Goal: Information Seeking & Learning: Find contact information

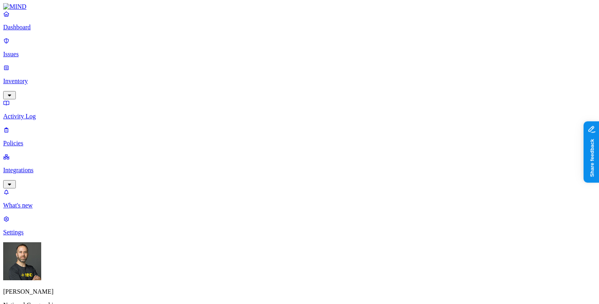
click at [64, 78] on p "Inventory" at bounding box center [299, 81] width 592 height 7
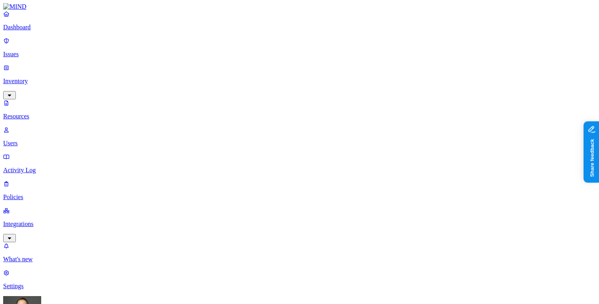
click at [51, 31] on p "Dashboard" at bounding box center [299, 27] width 592 height 7
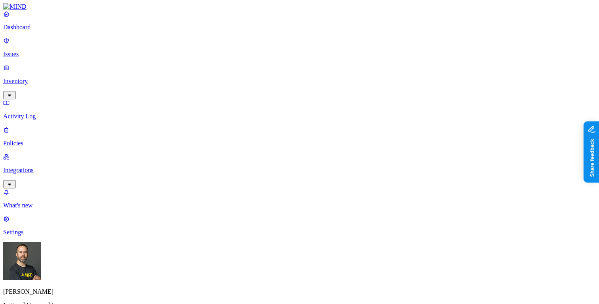
click at [51, 140] on p "Policies" at bounding box center [299, 143] width 592 height 7
click at [47, 31] on p "Dashboard" at bounding box center [299, 27] width 592 height 7
click at [69, 68] on link "Inventory" at bounding box center [299, 81] width 592 height 34
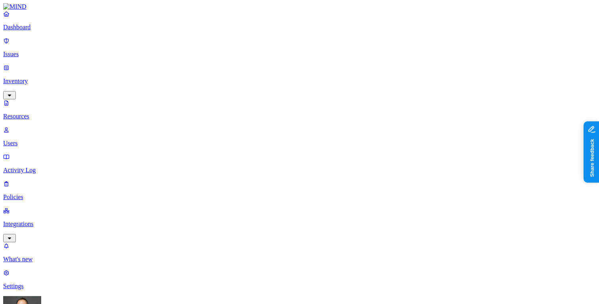
click at [58, 31] on p "Dashboard" at bounding box center [299, 27] width 592 height 7
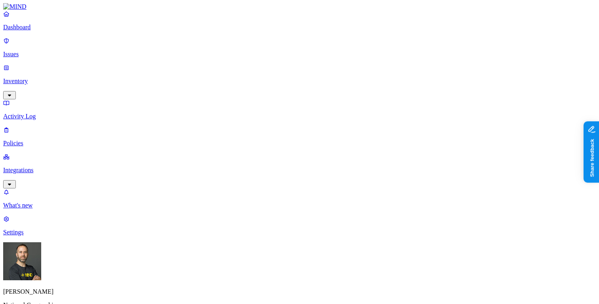
click at [51, 78] on p "Inventory" at bounding box center [299, 81] width 592 height 7
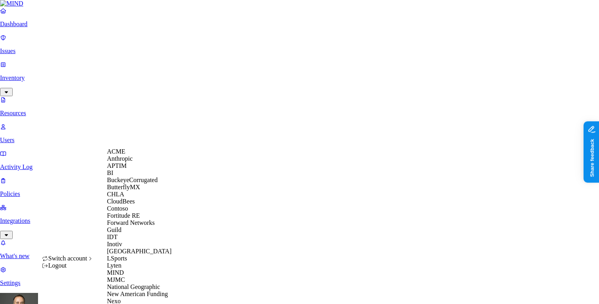
click at [133, 205] on span "CloudBees" at bounding box center [121, 201] width 28 height 7
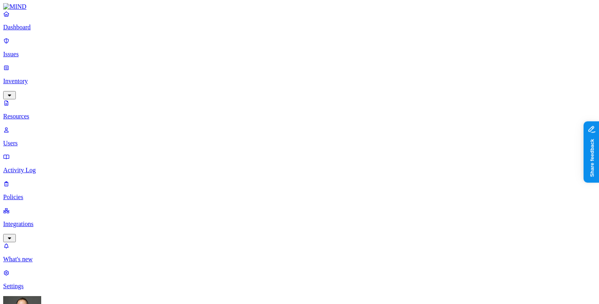
click at [358, 44] on button "button" at bounding box center [361, 45] width 6 height 2
click at [358, 42] on button "button" at bounding box center [361, 44] width 6 height 8
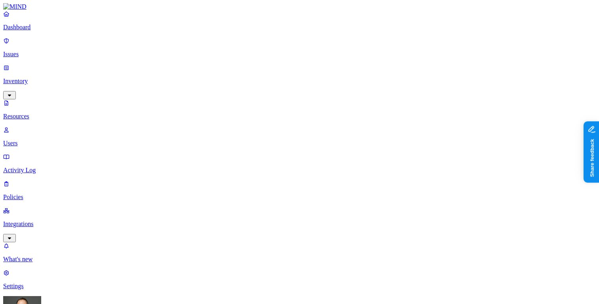
click at [49, 31] on p "Dashboard" at bounding box center [299, 27] width 592 height 7
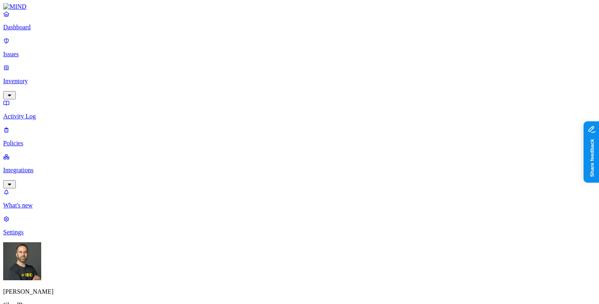
click at [67, 78] on p "Inventory" at bounding box center [299, 81] width 592 height 7
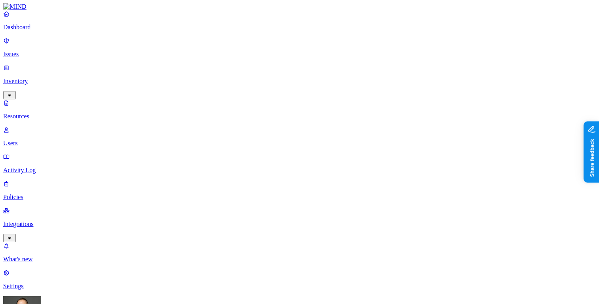
click at [53, 31] on p "Dashboard" at bounding box center [299, 27] width 592 height 7
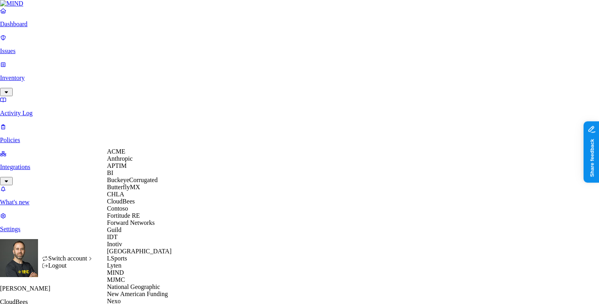
scroll to position [221, 0]
click at [136, 291] on span "New American Funding" at bounding box center [137, 294] width 61 height 7
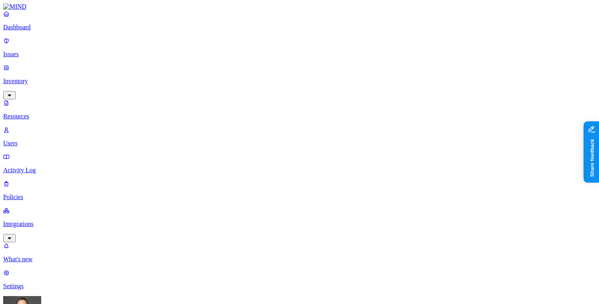
click at [57, 31] on p "Dashboard" at bounding box center [299, 27] width 592 height 7
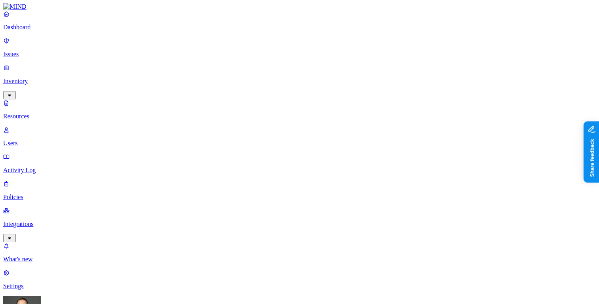
click at [45, 140] on p "Users" at bounding box center [299, 143] width 592 height 7
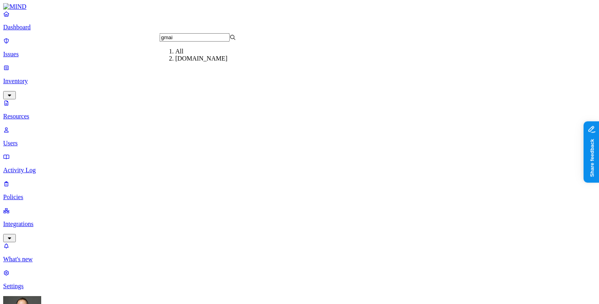
type input "gmai"
click at [194, 62] on div "[DOMAIN_NAME]" at bounding box center [213, 58] width 76 height 7
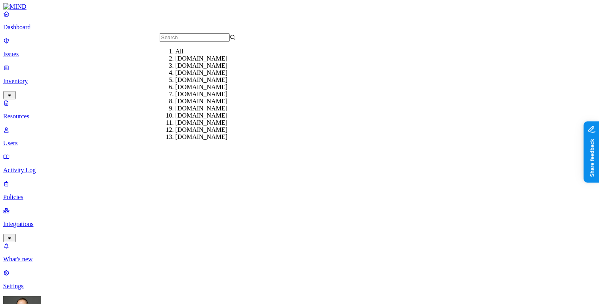
click at [177, 55] on div "All" at bounding box center [213, 51] width 76 height 7
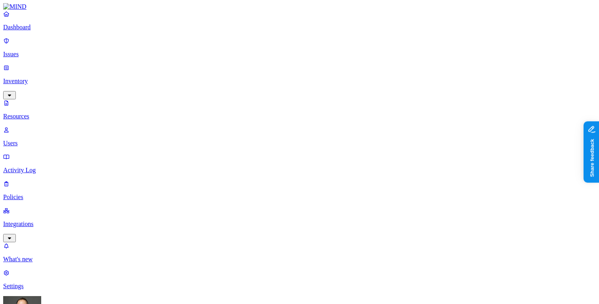
click at [44, 113] on p "Resources" at bounding box center [299, 116] width 592 height 7
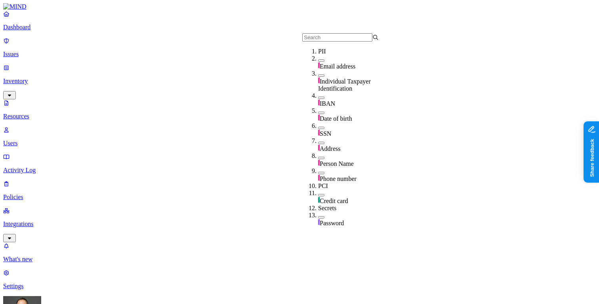
click at [322, 40] on input "text" at bounding box center [337, 37] width 70 height 8
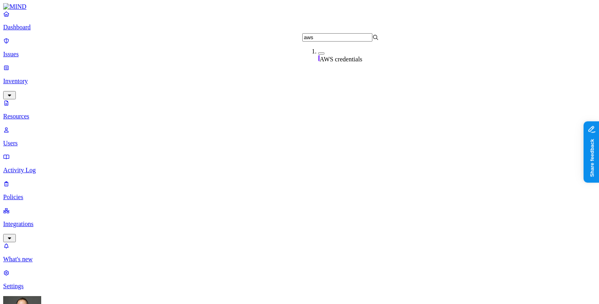
type input "aws"
click at [318, 55] on button "button" at bounding box center [321, 53] width 6 height 2
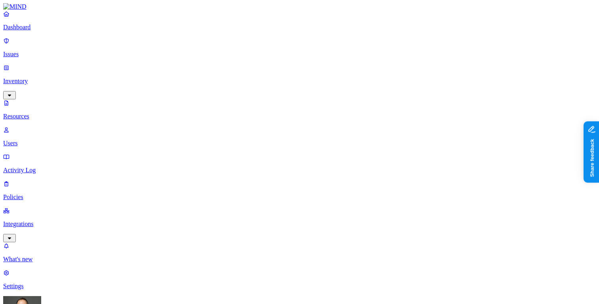
drag, startPoint x: 445, startPoint y: 185, endPoint x: 377, endPoint y: 185, distance: 67.7
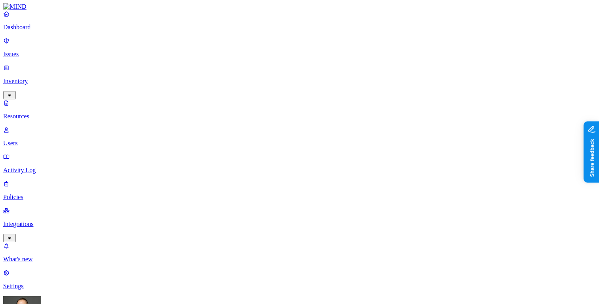
copy figcaption "ray.harris@nafinc.com"
copy tr "tony.anderson@nafinc.com"
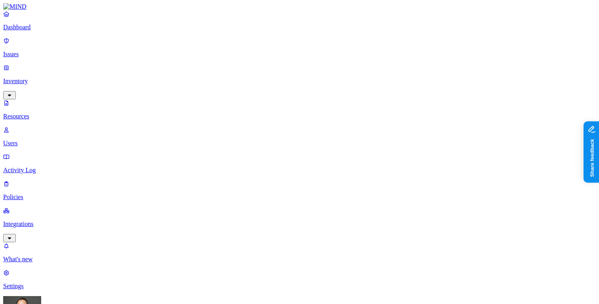
copy tr "marshall.sepulveda914@nafinc.com"
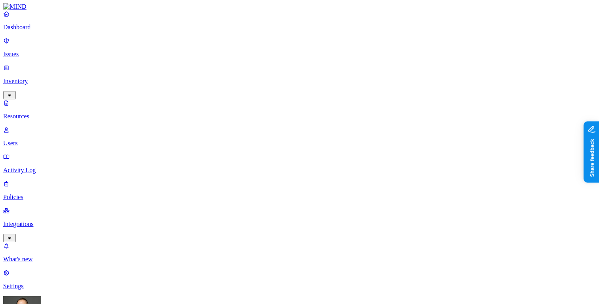
copy tr "prakash.m@nafinc.com"
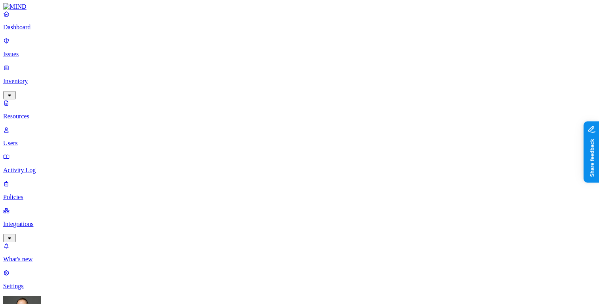
copy tr "christopher.parkin@nafinc.com"
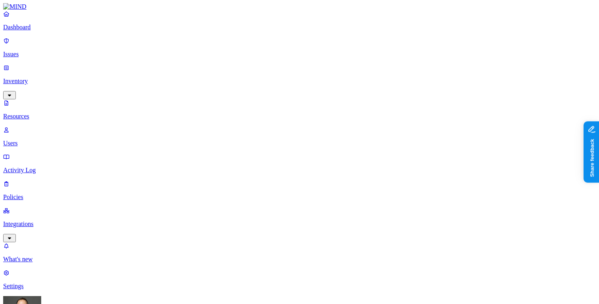
copy tr "jason.spence@nafinc.com"
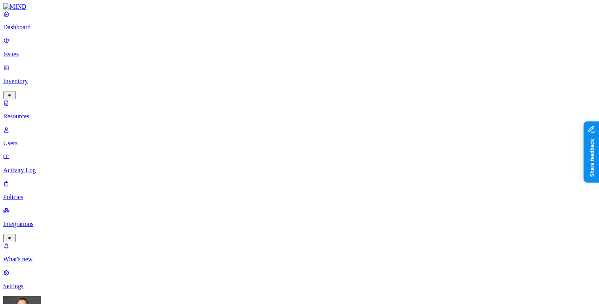
copy tr "dan.weigel@nafinc.com"
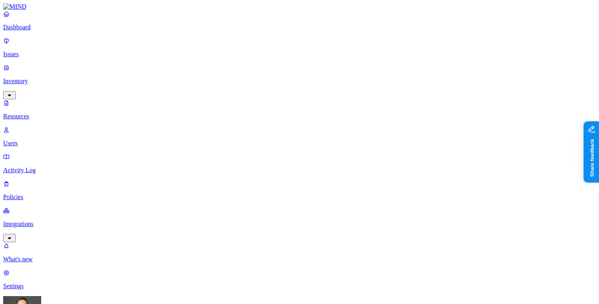
copy tr "jo.olivar@nafinc.com"
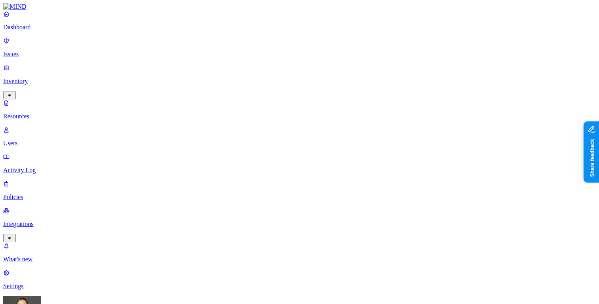
copy tr "carlos.lozada@nafinc.com"
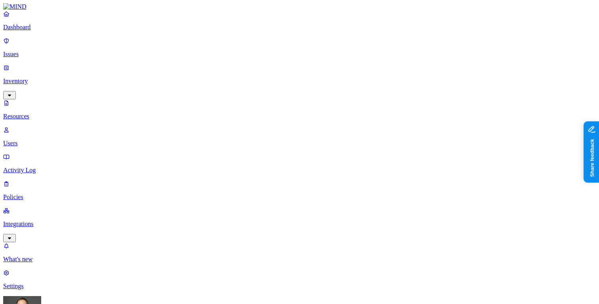
scroll to position [188, 0]
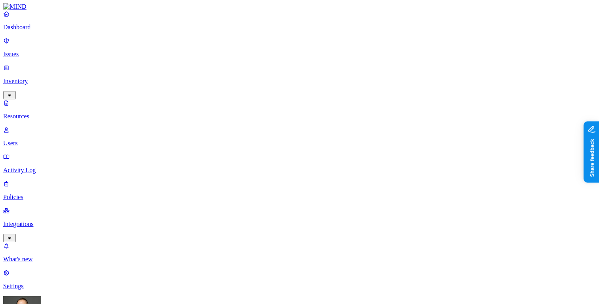
type input "gcp"
click at [318, 55] on div "GCP credentials" at bounding box center [356, 55] width 76 height 15
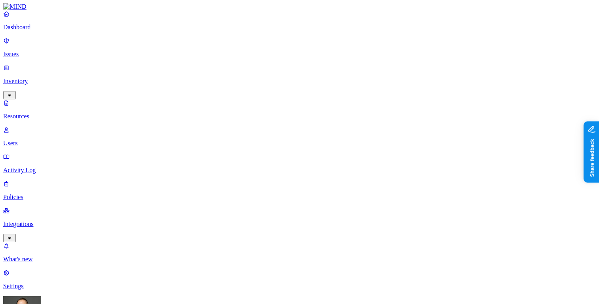
type input "aws"
click at [318, 56] on button "button" at bounding box center [321, 52] width 6 height 8
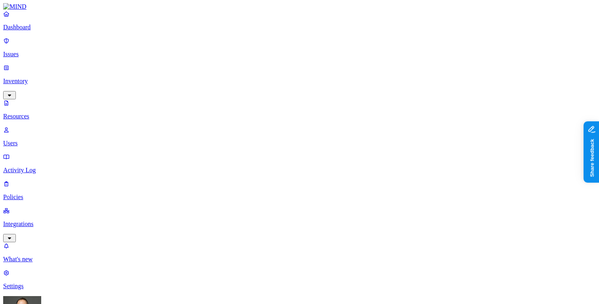
scroll to position [91, 0]
copy tr "devin.delapp@nafinc.com"
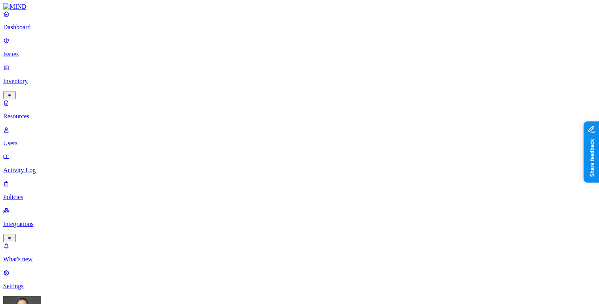
scroll to position [67, 0]
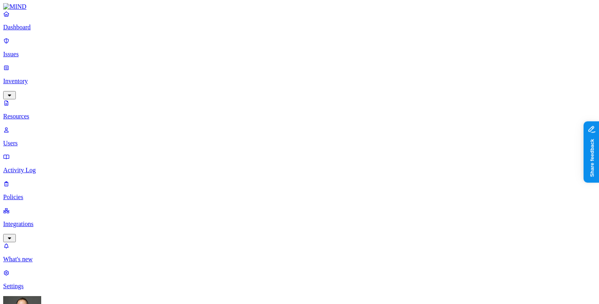
scroll to position [95, 0]
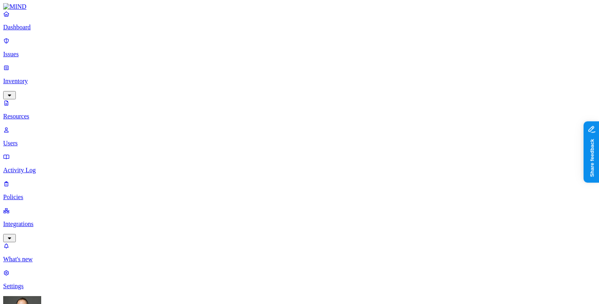
click at [328, 40] on input "aws" at bounding box center [337, 37] width 70 height 8
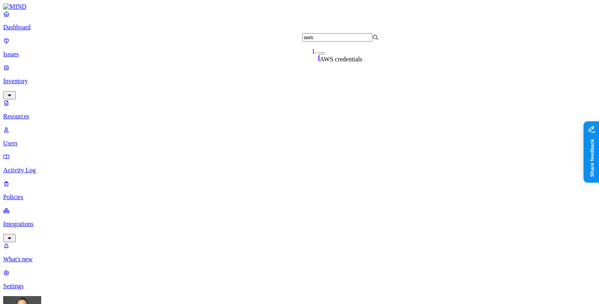
type input "azu"
click at [318, 55] on button "button" at bounding box center [321, 53] width 6 height 2
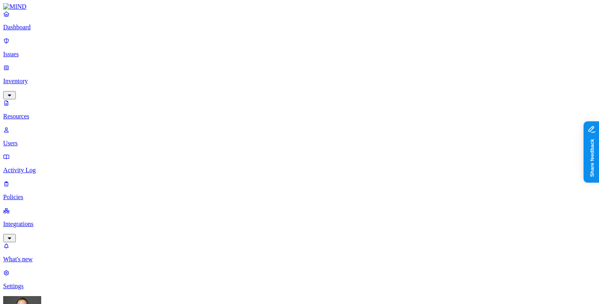
scroll to position [14, 0]
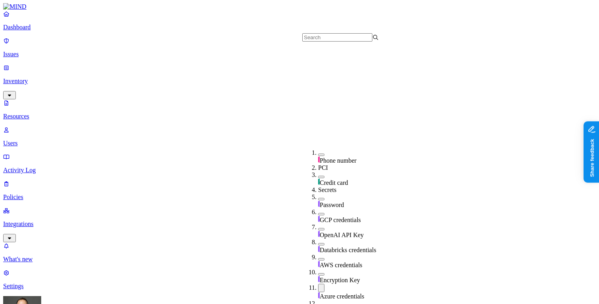
scroll to position [169, 0]
click at [318, 284] on button "button" at bounding box center [321, 288] width 6 height 8
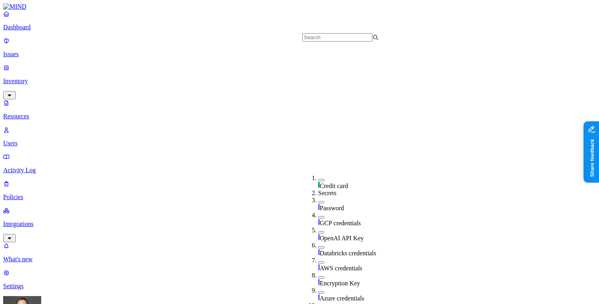
scroll to position [200, 0]
click at [318, 304] on button "button" at bounding box center [321, 307] width 6 height 2
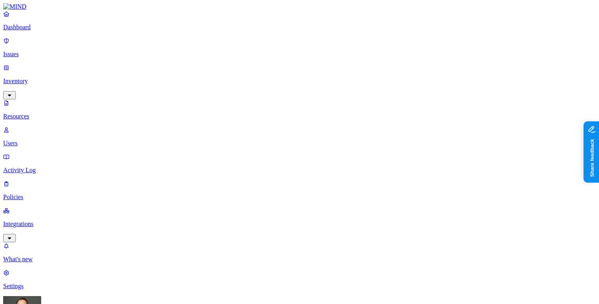
click at [45, 140] on p "Users" at bounding box center [299, 143] width 592 height 7
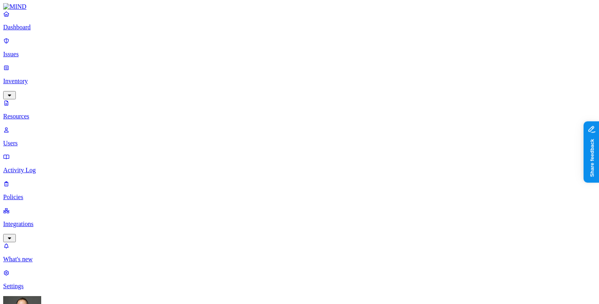
click at [48, 31] on link "Dashboard" at bounding box center [299, 20] width 592 height 21
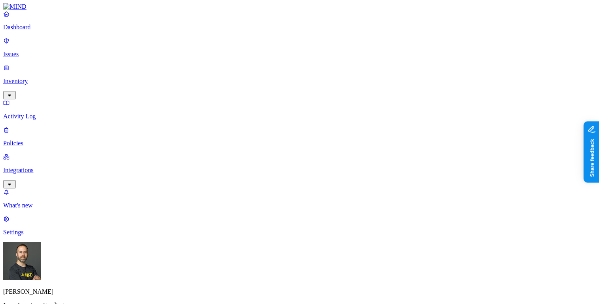
click at [38, 78] on p "Inventory" at bounding box center [299, 81] width 592 height 7
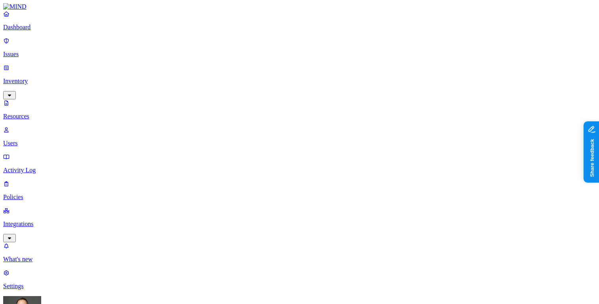
click at [388, 129] on button "button" at bounding box center [391, 130] width 6 height 2
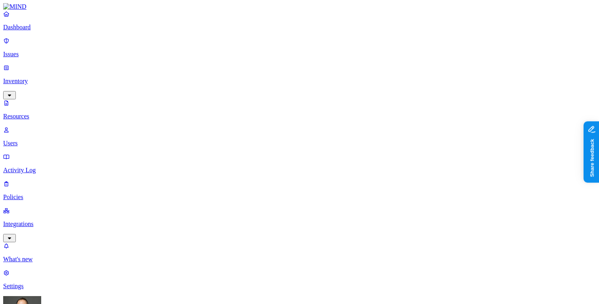
click at [42, 30] on link "Dashboard" at bounding box center [299, 20] width 592 height 21
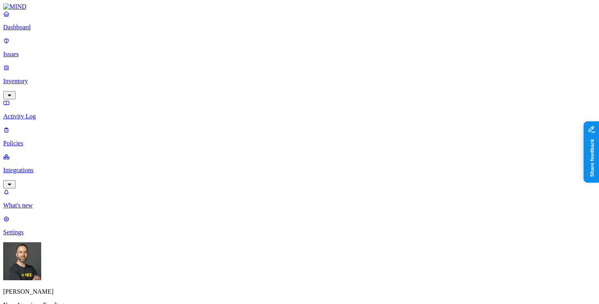
click at [47, 167] on p "Integrations" at bounding box center [299, 170] width 592 height 7
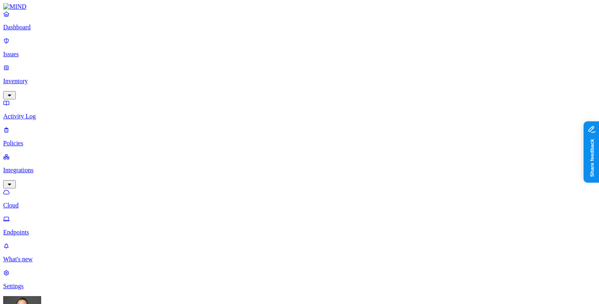
click at [48, 229] on p "Endpoints" at bounding box center [299, 232] width 592 height 7
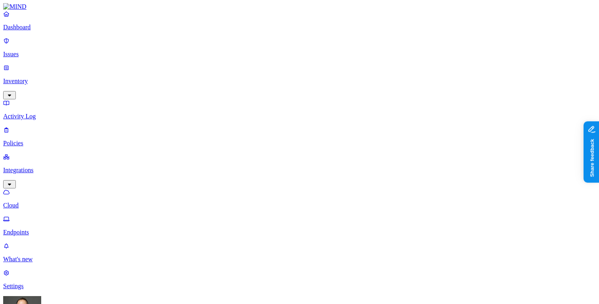
scroll to position [248, 0]
click at [41, 31] on link "Dashboard" at bounding box center [299, 20] width 592 height 21
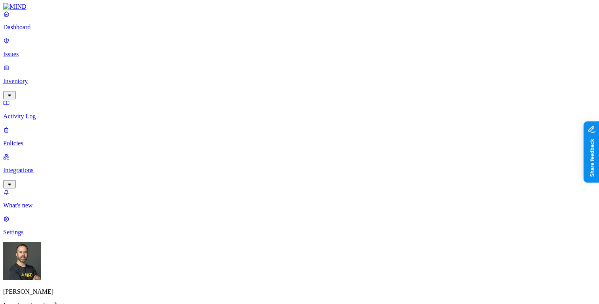
click at [32, 140] on p "Policies" at bounding box center [299, 143] width 592 height 7
click at [33, 31] on link "Dashboard" at bounding box center [299, 20] width 592 height 21
click at [50, 167] on p "Integrations" at bounding box center [299, 170] width 592 height 7
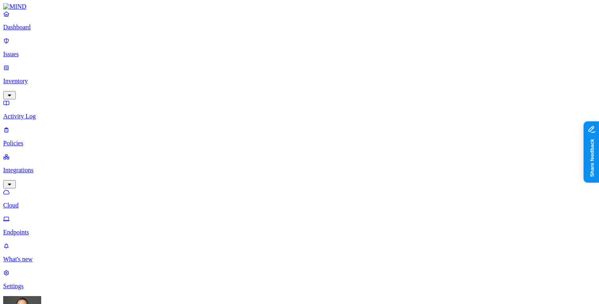
click at [48, 229] on p "Endpoints" at bounding box center [299, 232] width 592 height 7
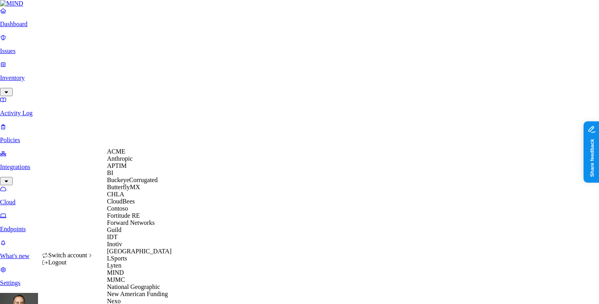
click at [125, 183] on span "BuckeyeCorrugated" at bounding box center [132, 180] width 51 height 7
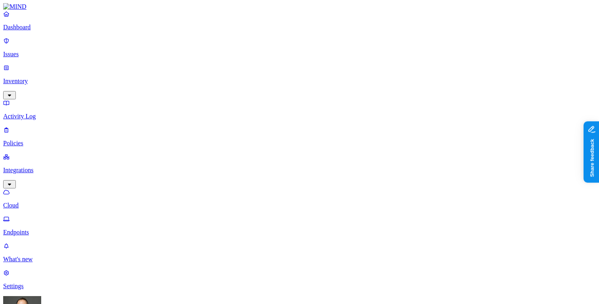
click at [52, 10] on link at bounding box center [299, 6] width 592 height 7
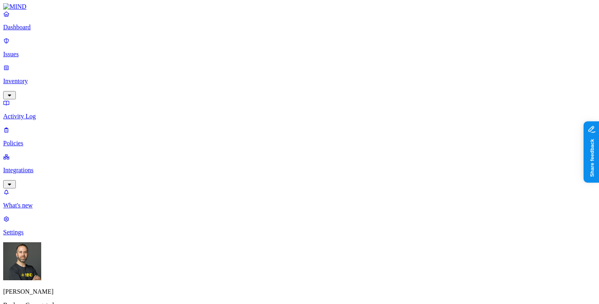
click at [55, 78] on p "Inventory" at bounding box center [299, 81] width 592 height 7
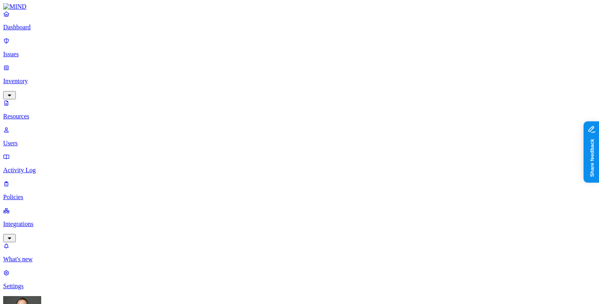
click at [358, 130] on button "button" at bounding box center [361, 131] width 6 height 2
click at [59, 31] on p "Dashboard" at bounding box center [299, 27] width 592 height 7
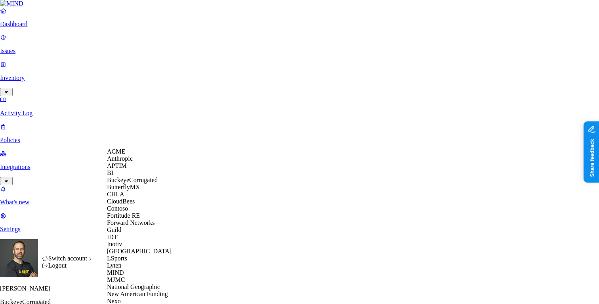
click at [134, 205] on span "CloudBees" at bounding box center [121, 201] width 28 height 7
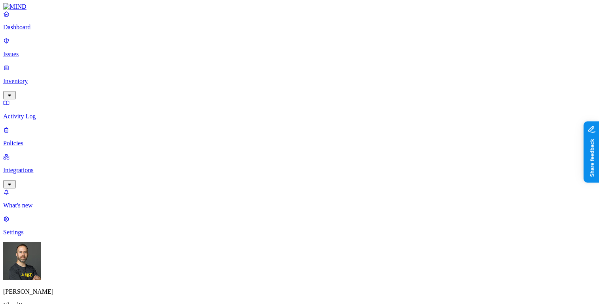
click at [57, 78] on p "Inventory" at bounding box center [299, 81] width 592 height 7
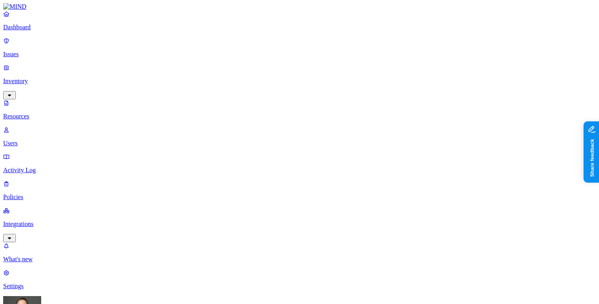
click at [59, 126] on link "Users" at bounding box center [299, 136] width 592 height 21
click at [67, 31] on p "Dashboard" at bounding box center [299, 27] width 592 height 7
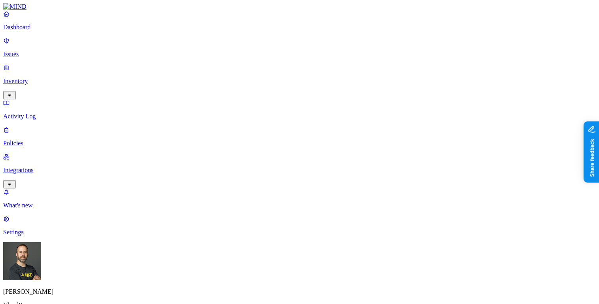
click at [62, 78] on p "Inventory" at bounding box center [299, 81] width 592 height 7
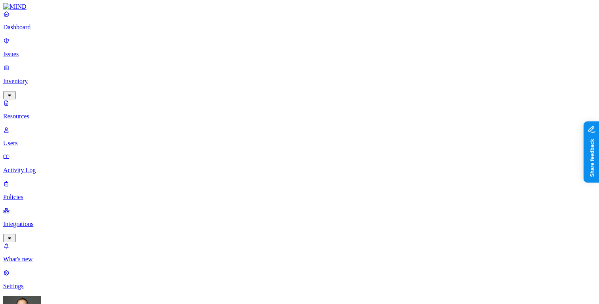
click at [34, 140] on p "Users" at bounding box center [299, 143] width 592 height 7
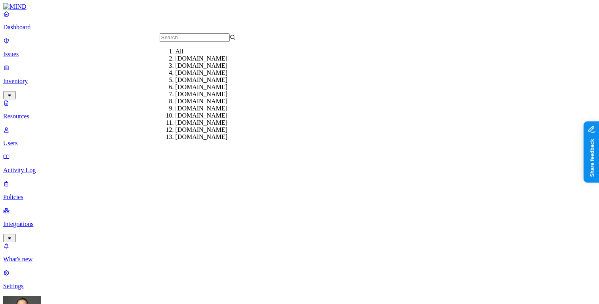
click at [188, 69] on div "gmail.com" at bounding box center [213, 65] width 76 height 7
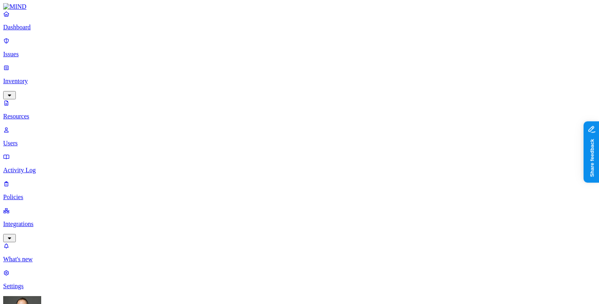
click at [44, 41] on div "Dashboard Issues Inventory Resources Users Activity Log Policies Integrations" at bounding box center [299, 126] width 592 height 232
click at [45, 31] on p "Dashboard" at bounding box center [299, 27] width 592 height 7
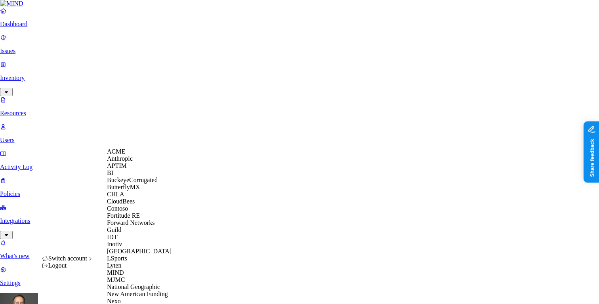
scroll to position [237, 0]
click at [150, 291] on span "New American Funding" at bounding box center [137, 294] width 61 height 7
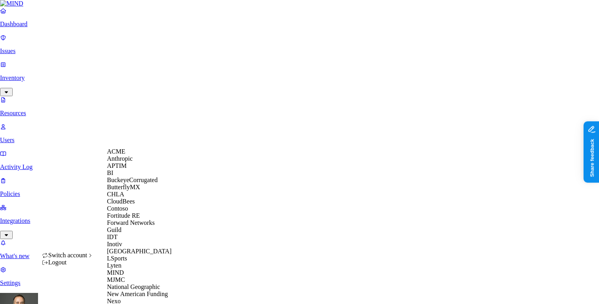
scroll to position [205, 0]
click at [143, 283] on span "National Geographic" at bounding box center [133, 286] width 53 height 7
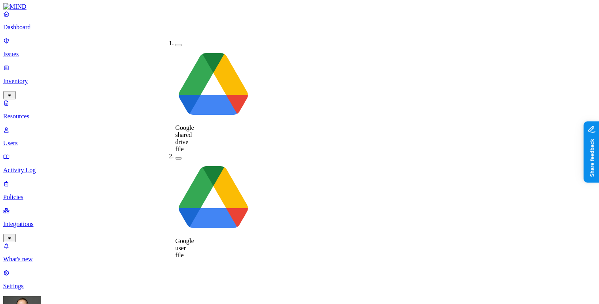
click at [175, 157] on button "button" at bounding box center [178, 158] width 6 height 2
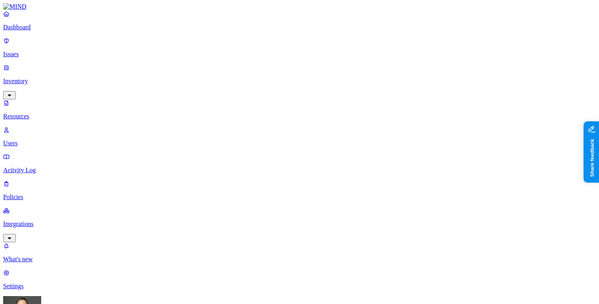
click at [64, 30] on link "Dashboard" at bounding box center [299, 20] width 592 height 21
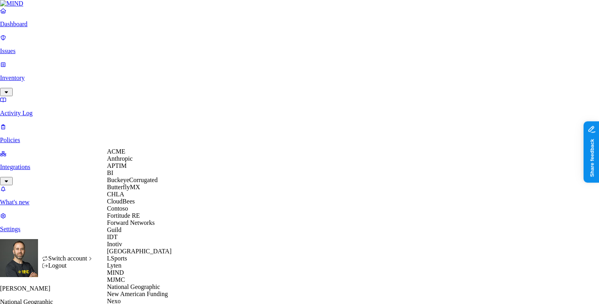
scroll to position [204, 0]
click at [138, 291] on span "New American Funding" at bounding box center [137, 294] width 61 height 7
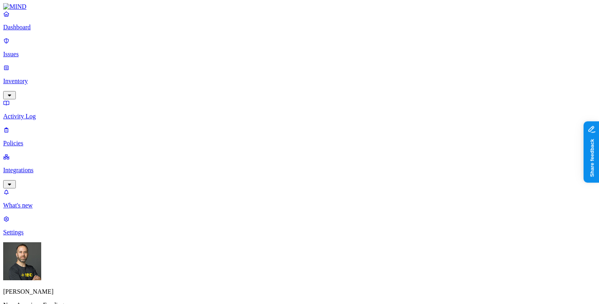
click at [67, 78] on p "Inventory" at bounding box center [299, 81] width 592 height 7
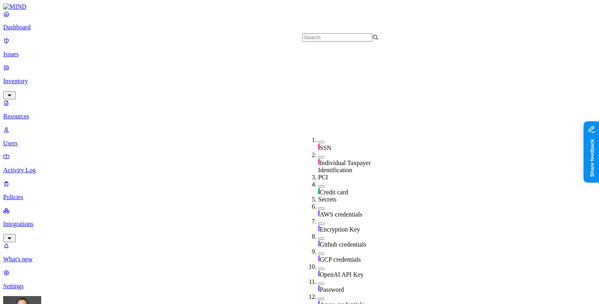
scroll to position [159, 0]
click at [318, 253] on button "button" at bounding box center [321, 254] width 6 height 2
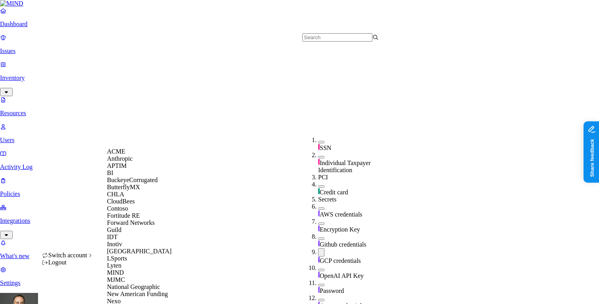
click at [128, 205] on span "CloudBees" at bounding box center [121, 201] width 28 height 7
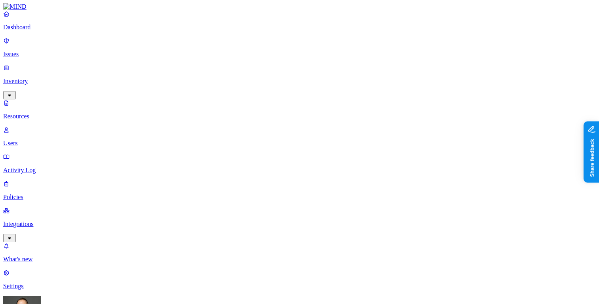
copy tr "[EMAIL_ADDRESS][DOMAIN_NAME]"
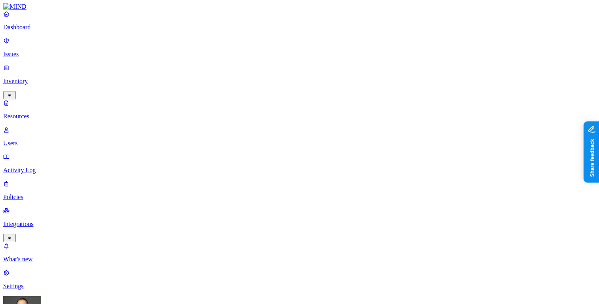
type input "githu"
click at [318, 55] on button "button" at bounding box center [321, 53] width 6 height 2
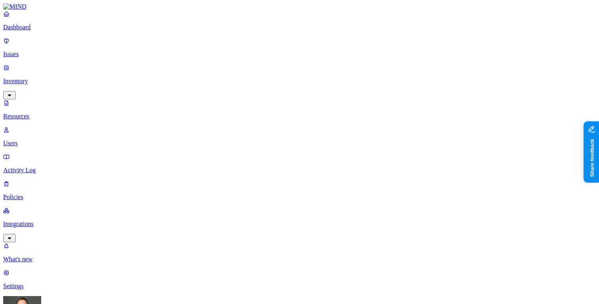
copy tr "jadams@cloudbees.com"
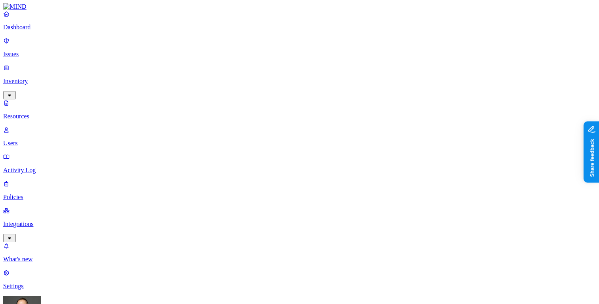
copy tr "mkadak@cloudbees.com"
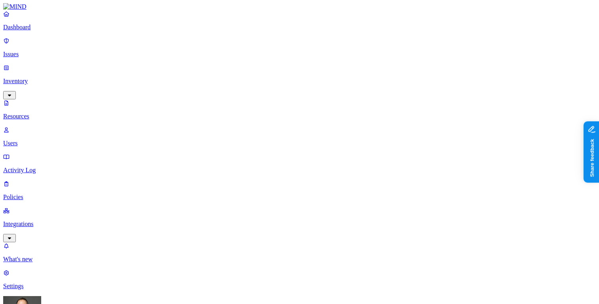
scroll to position [248, 0]
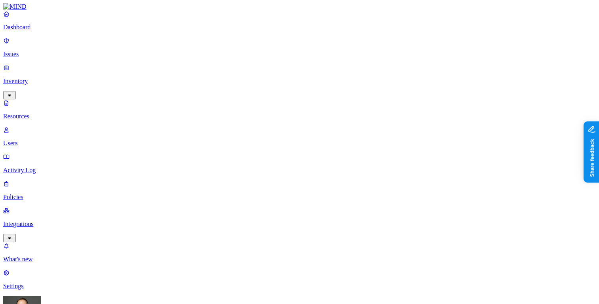
copy tr "kdyck@cloudbees.com"
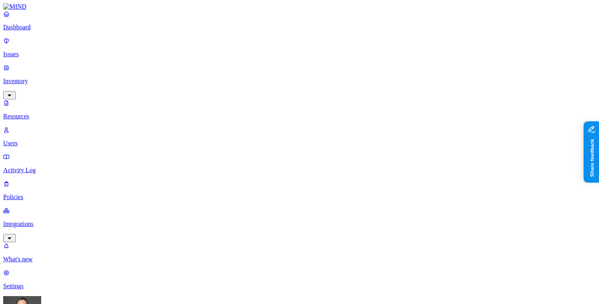
copy tr "aruffino@cloudbees.com"
copy tr "gweerakutti@cloudbees.com"
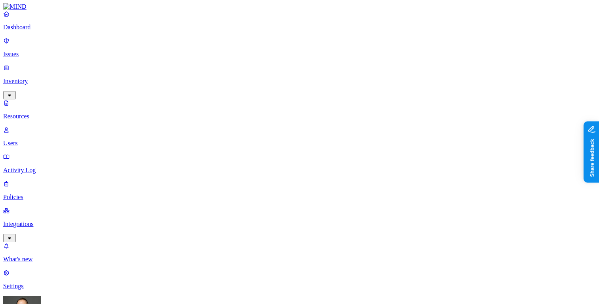
copy tr "jsayeras@cloudbees.com"
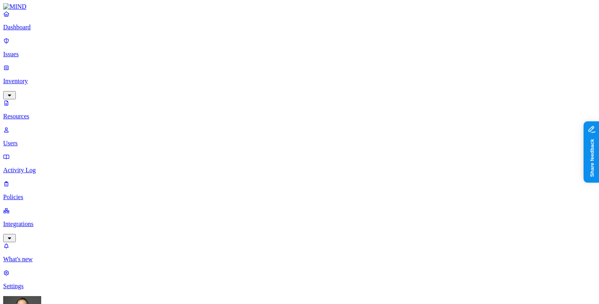
copy tr "kkawaguchi@cloudbees.com"
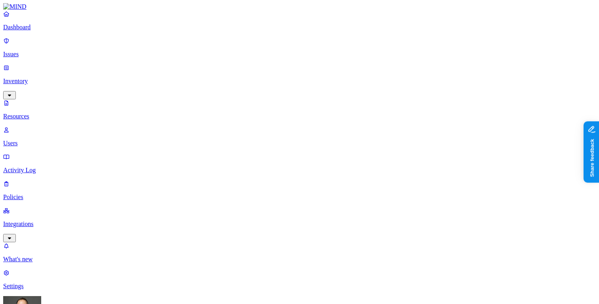
copy tr "mbelarde@cloudbees.com"
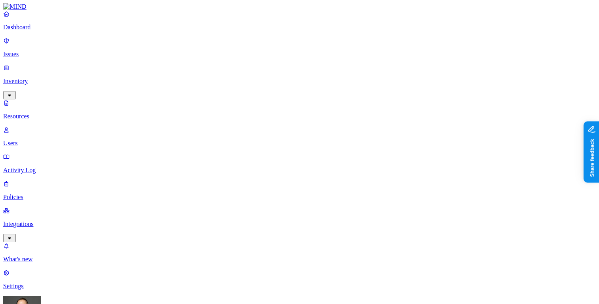
copy tr "nono@cloudbees.com"
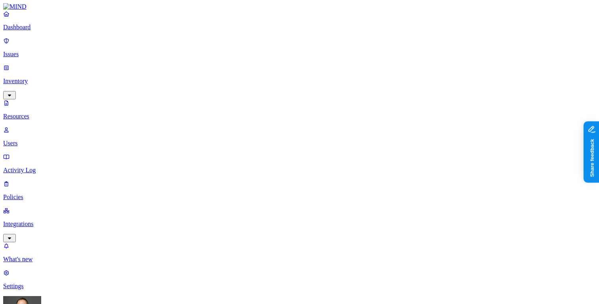
scroll to position [137, 0]
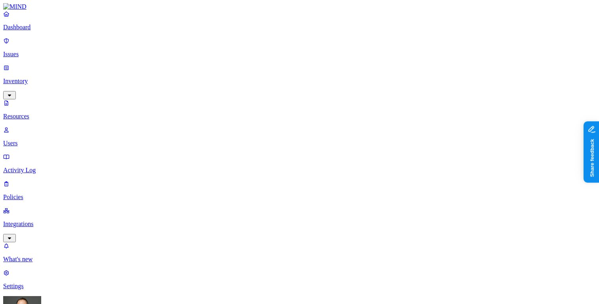
scroll to position [150, 0]
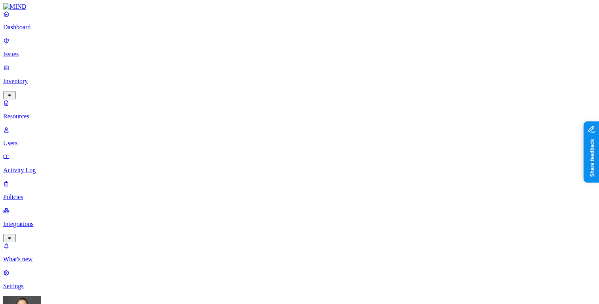
scroll to position [70, 0]
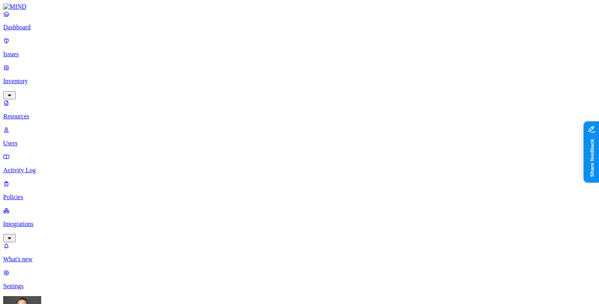
scroll to position [15, 0]
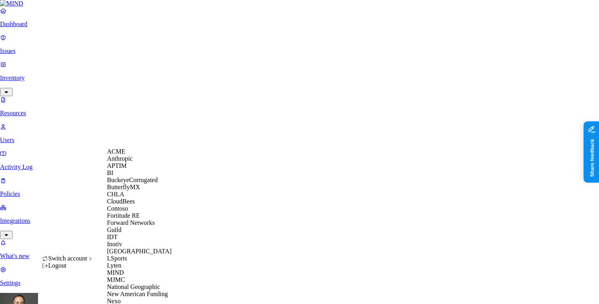
scroll to position [217, 0]
click at [141, 283] on span "National Geographic" at bounding box center [133, 286] width 53 height 7
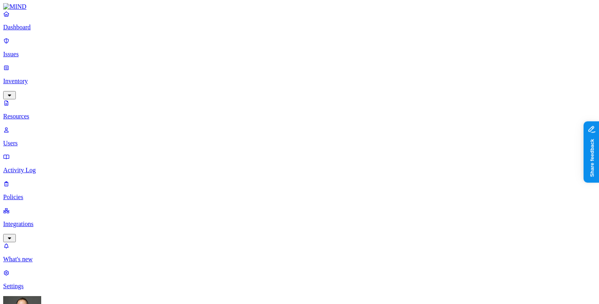
click at [59, 31] on p "Dashboard" at bounding box center [299, 27] width 592 height 7
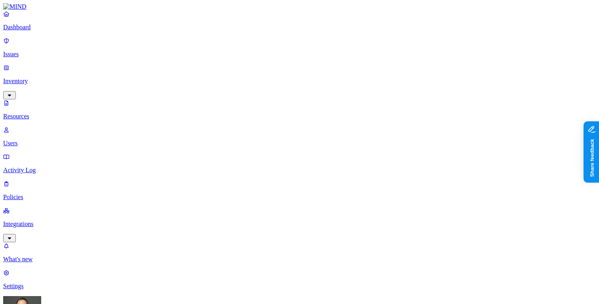
click at [65, 31] on p "Dashboard" at bounding box center [299, 27] width 592 height 7
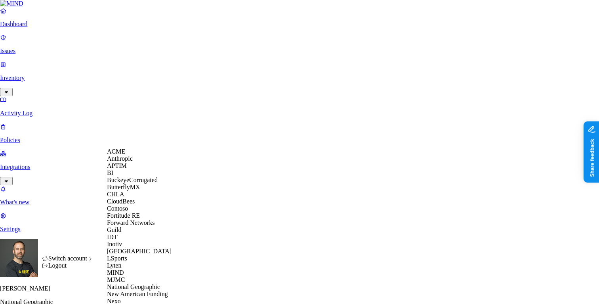
scroll to position [336, 0]
